Goal: Communication & Community: Connect with others

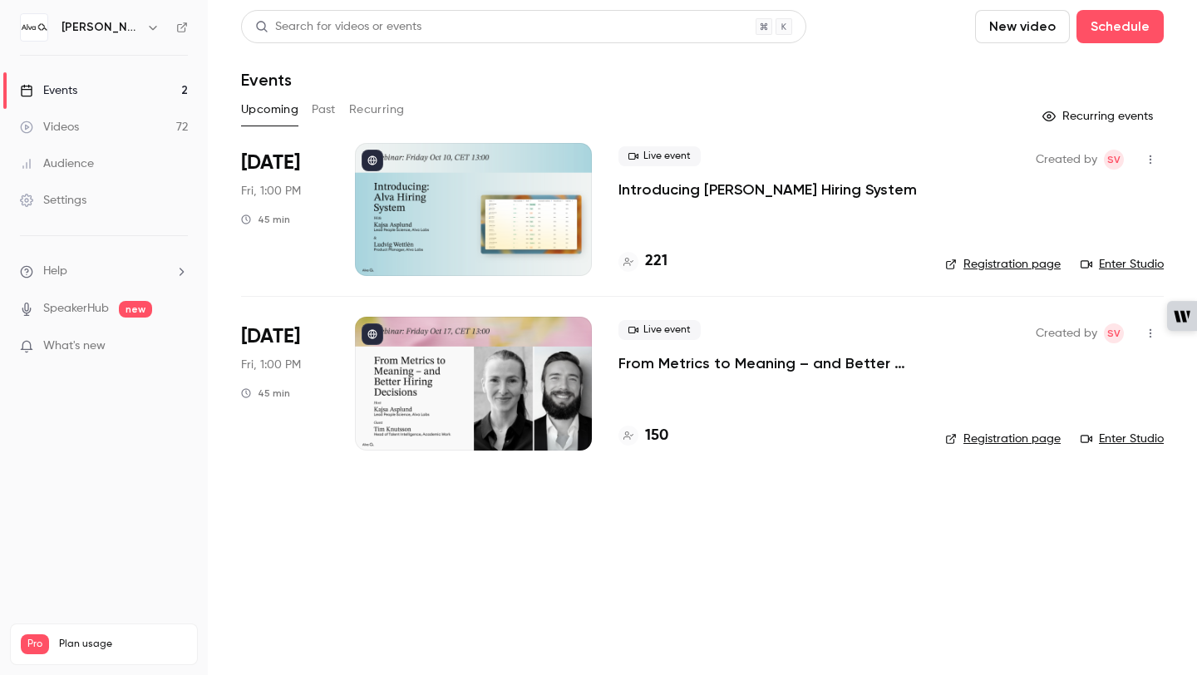
click at [634, 185] on p "Introducing [PERSON_NAME] Hiring System" at bounding box center [768, 190] width 298 height 20
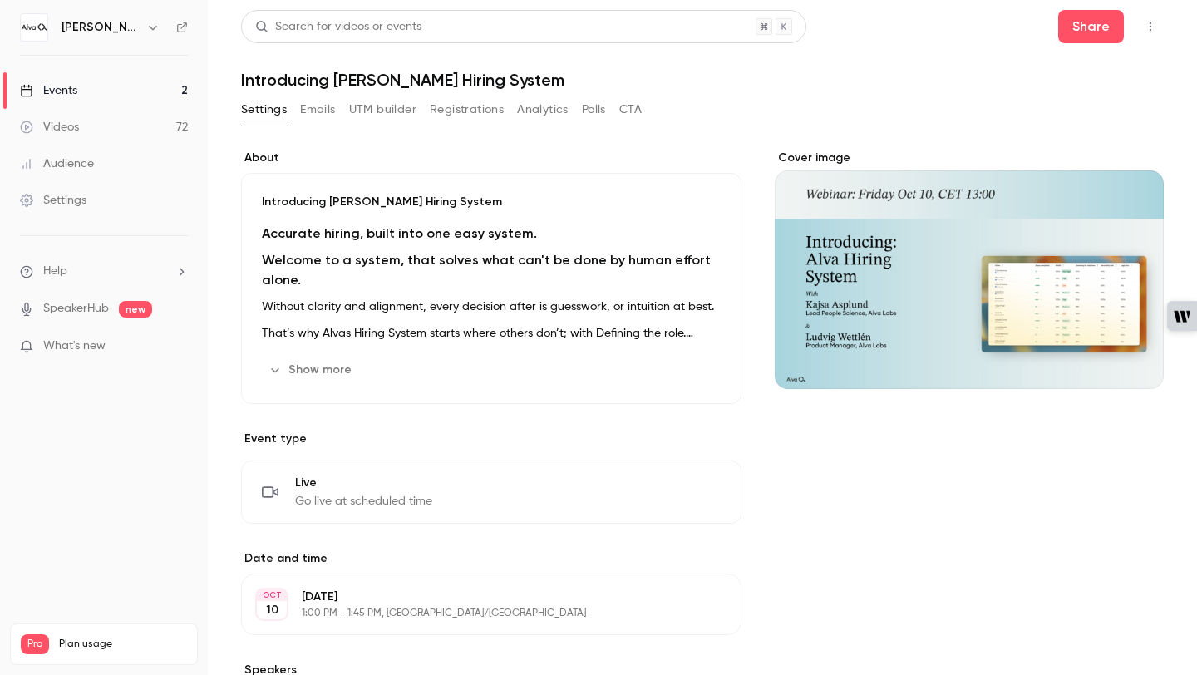
click at [1151, 33] on button "button" at bounding box center [1150, 26] width 27 height 27
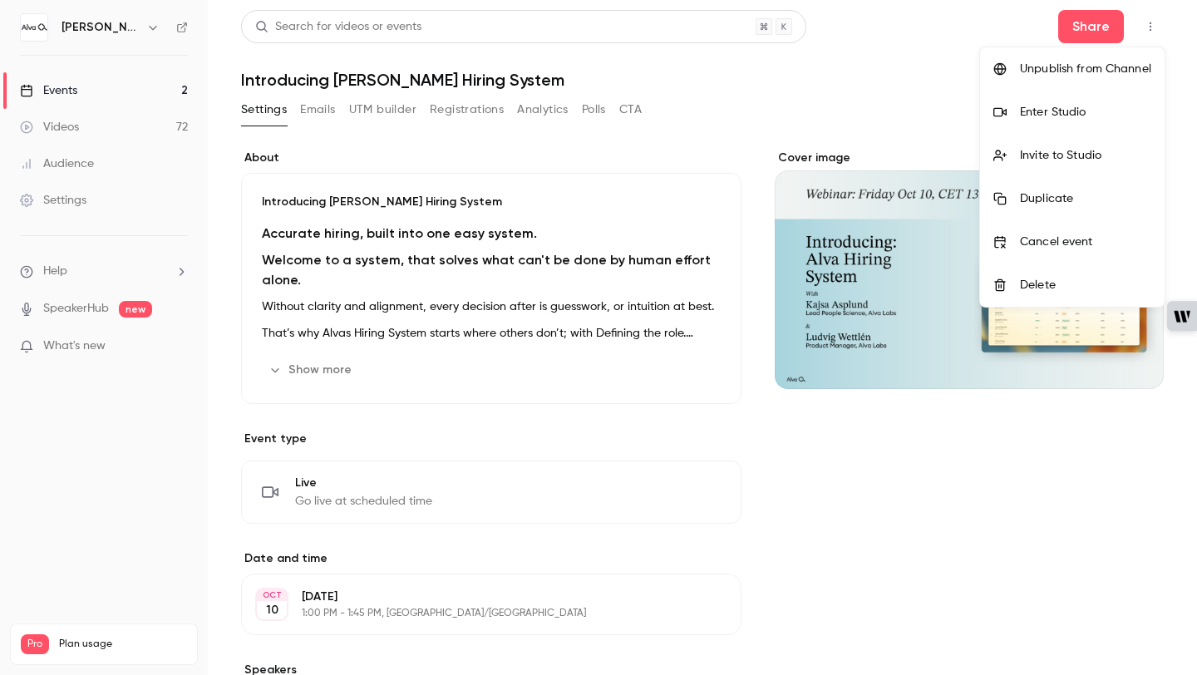
click at [1034, 121] on li "Enter Studio" at bounding box center [1072, 112] width 185 height 43
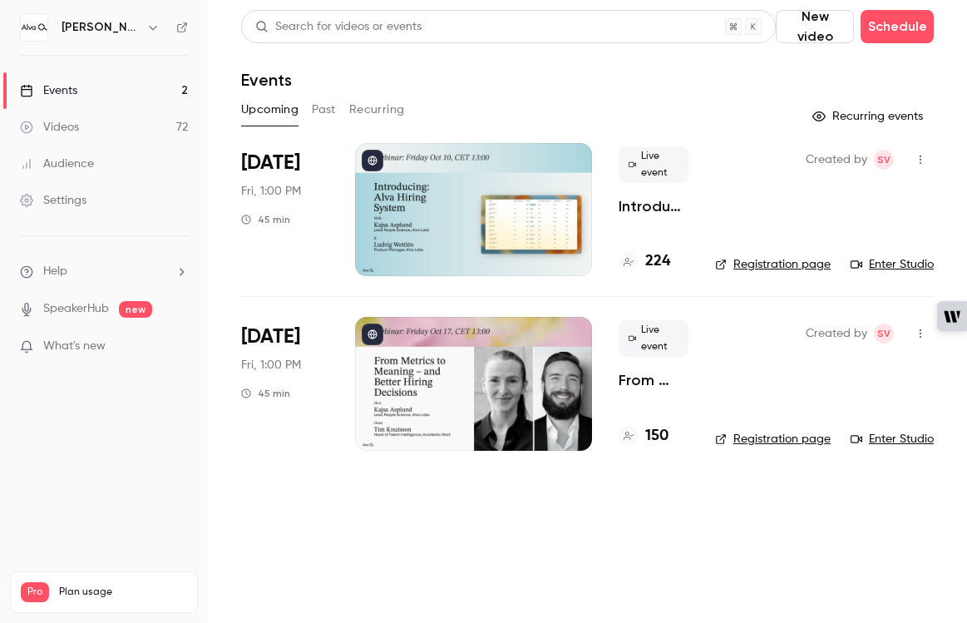
click at [470, 168] on div at bounding box center [473, 209] width 237 height 133
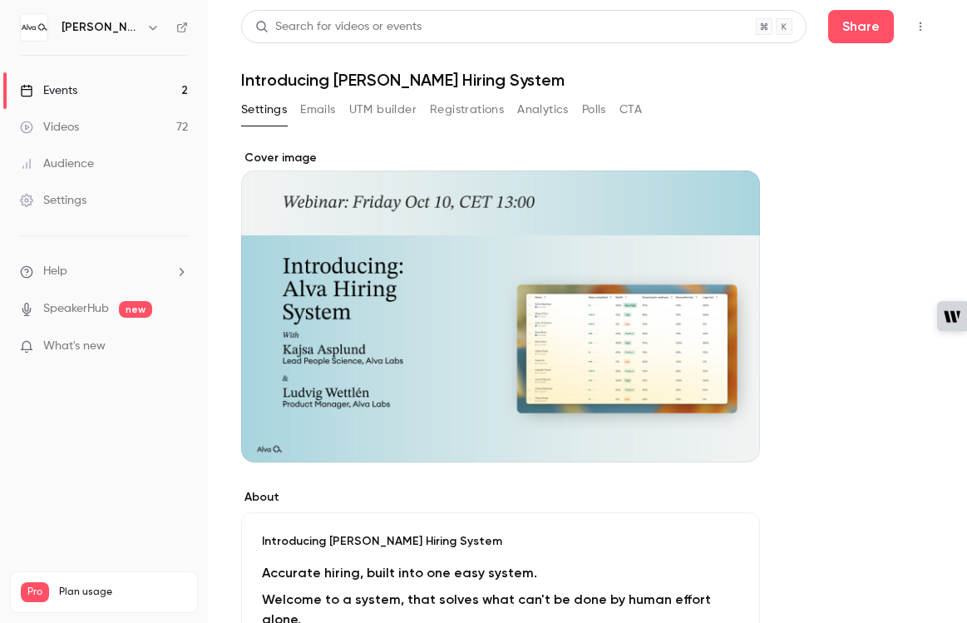
click at [919, 23] on icon "button" at bounding box center [920, 27] width 13 height 12
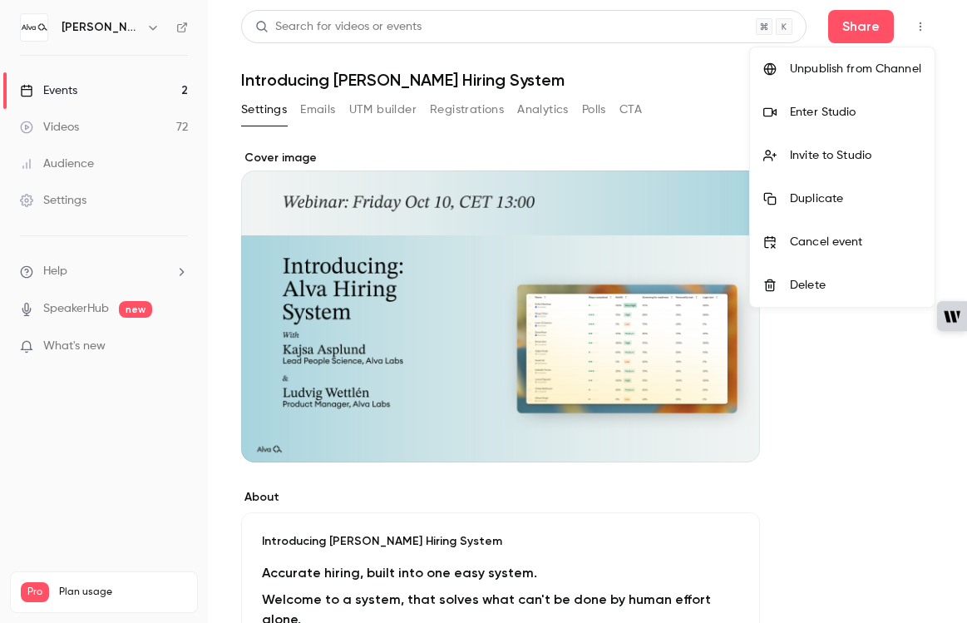
click at [829, 158] on div "Invite to Studio" at bounding box center [855, 155] width 131 height 17
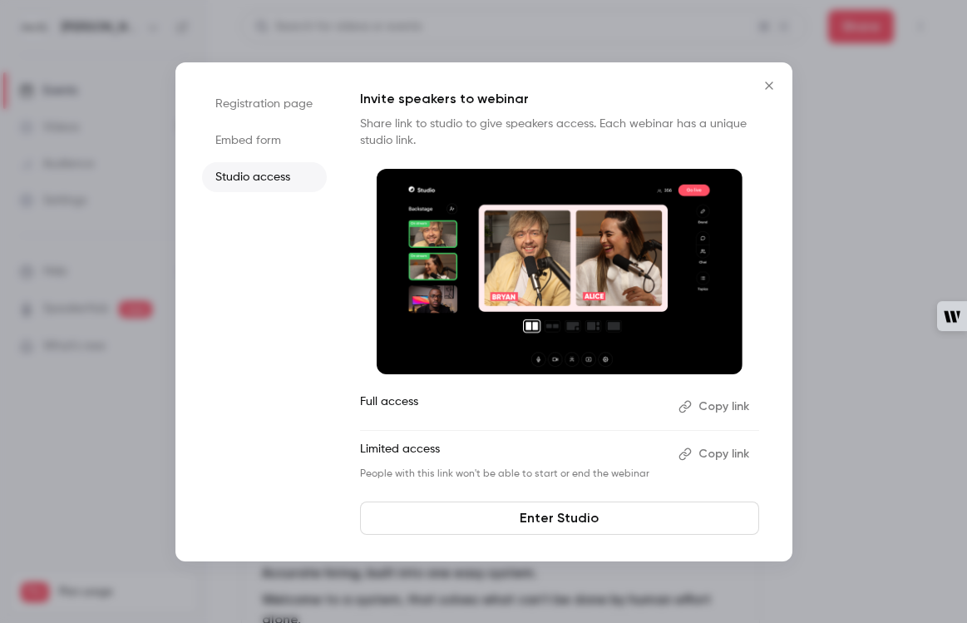
click at [704, 410] on button "Copy link" at bounding box center [715, 406] width 87 height 27
click at [769, 90] on icon "Close" at bounding box center [769, 85] width 20 height 13
